Goal: Task Accomplishment & Management: Use online tool/utility

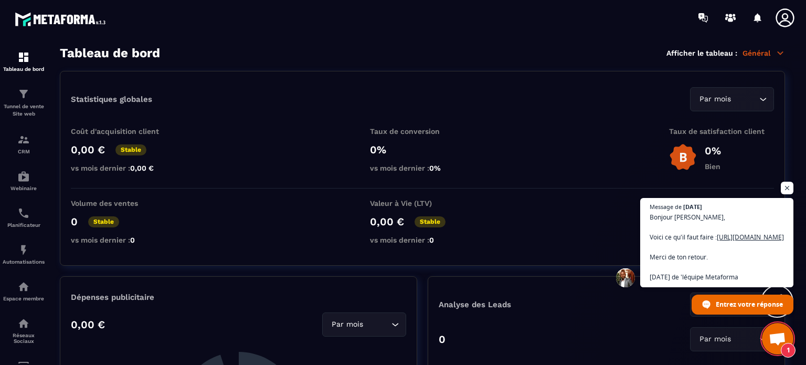
scroll to position [5542, 0]
click at [29, 219] on img at bounding box center [23, 213] width 13 height 13
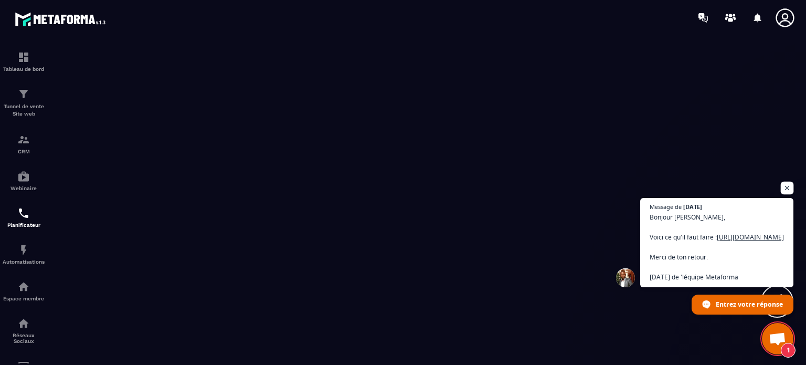
click at [784, 182] on span "Ouvrir le chat" at bounding box center [787, 188] width 13 height 13
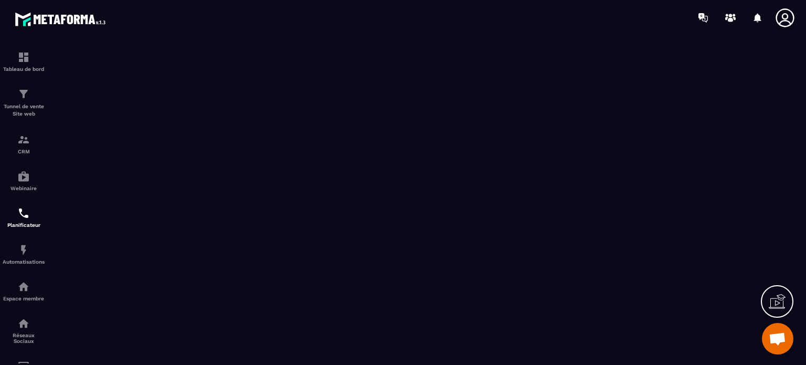
click at [775, 337] on span "Ouvrir le chat" at bounding box center [777, 339] width 17 height 15
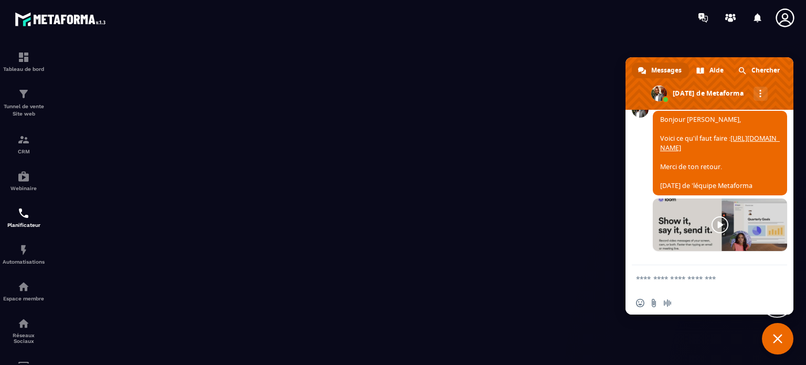
click at [654, 276] on textarea "Entrez votre message..." at bounding box center [698, 278] width 124 height 9
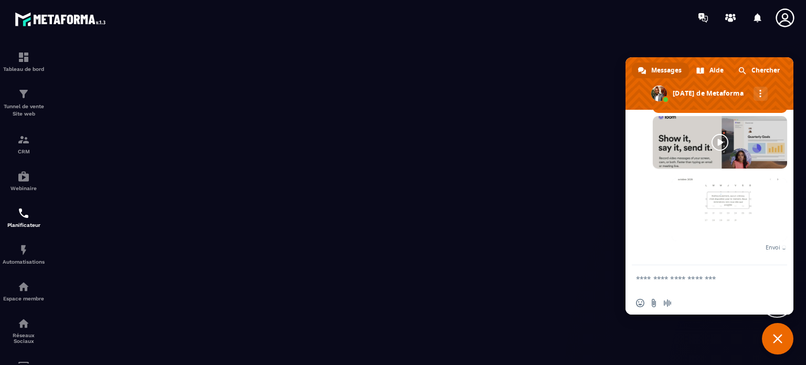
scroll to position [5613, 0]
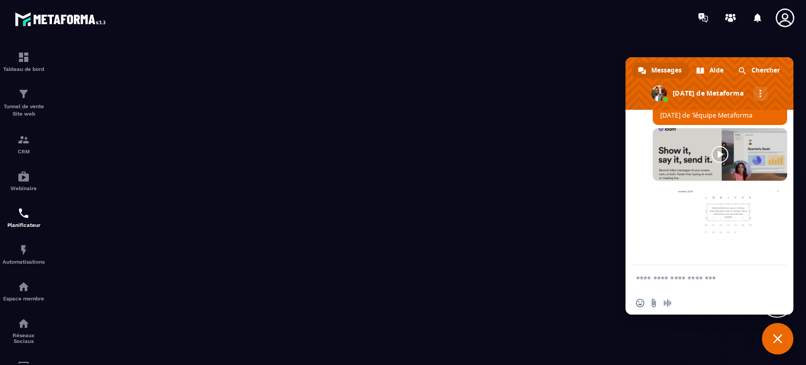
click at [656, 279] on textarea "Entrez votre message..." at bounding box center [698, 278] width 124 height 9
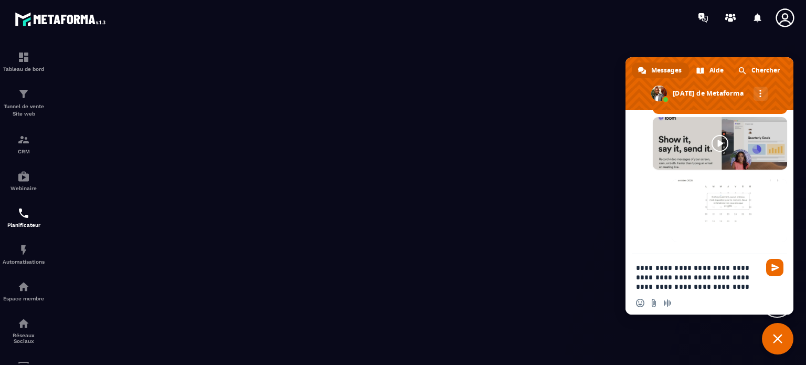
scroll to position [5625, 0]
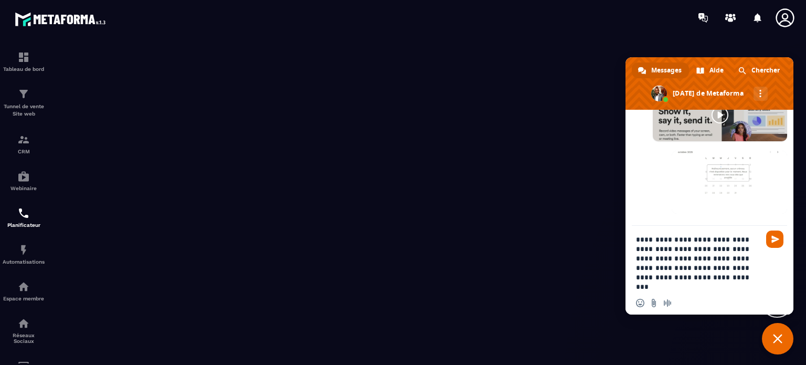
type textarea "**********"
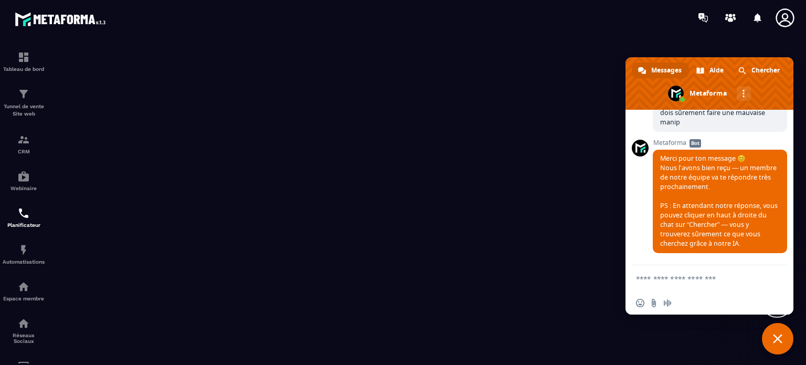
scroll to position [5801, 0]
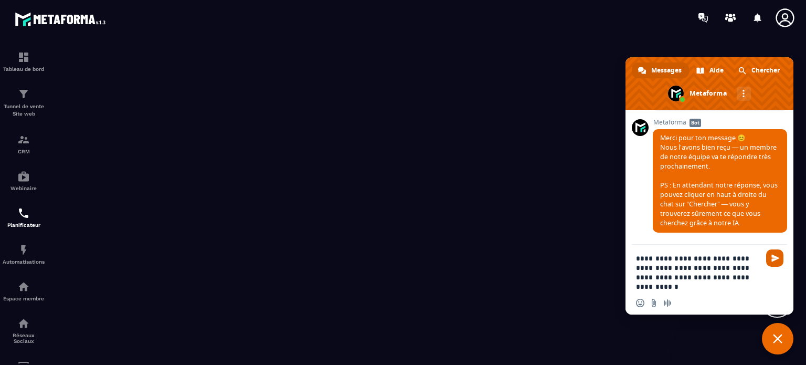
type textarea "**********"
click at [773, 259] on span "Envoyer" at bounding box center [776, 258] width 8 height 8
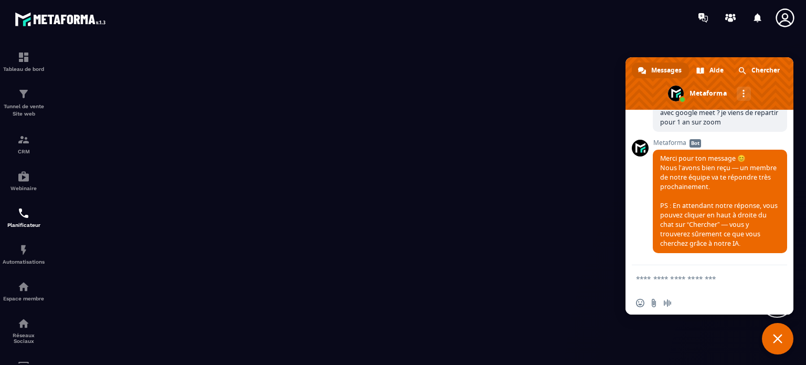
scroll to position [5972, 0]
click at [774, 332] on span "Fermer le chat" at bounding box center [778, 339] width 32 height 32
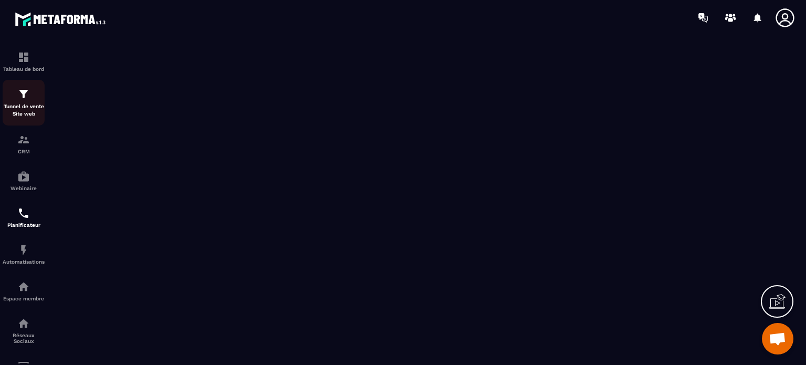
click at [28, 100] on img at bounding box center [23, 94] width 13 height 13
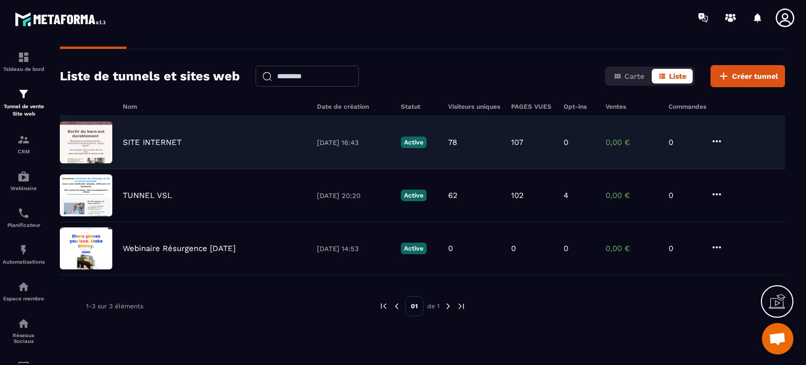
scroll to position [34, 0]
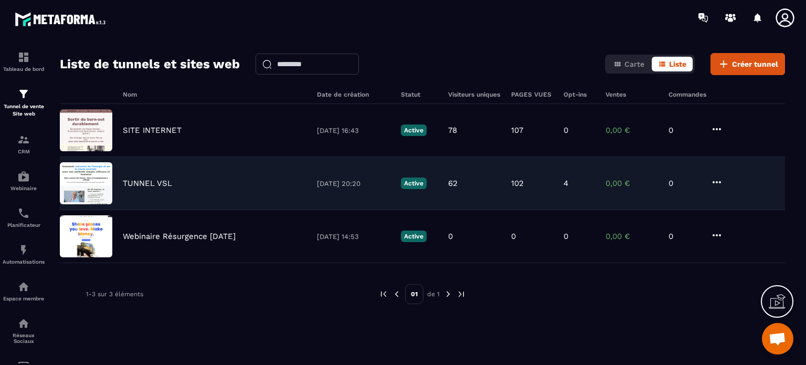
click at [137, 179] on p "TUNNEL VSL" at bounding box center [147, 183] width 49 height 9
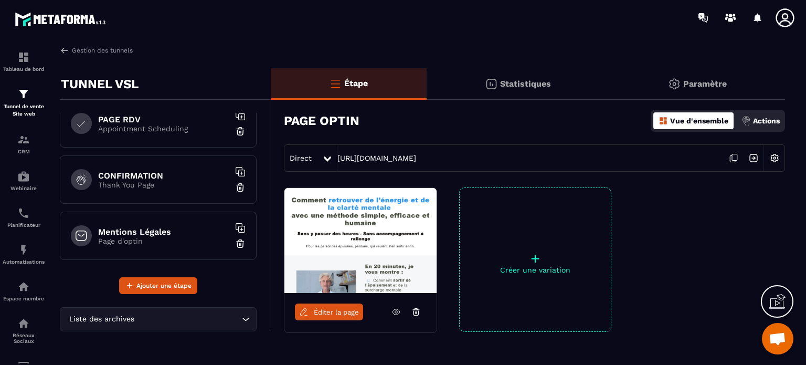
scroll to position [128, 0]
click at [136, 173] on h6 "CONFIRMATION" at bounding box center [163, 174] width 131 height 10
